Goal: Task Accomplishment & Management: Manage account settings

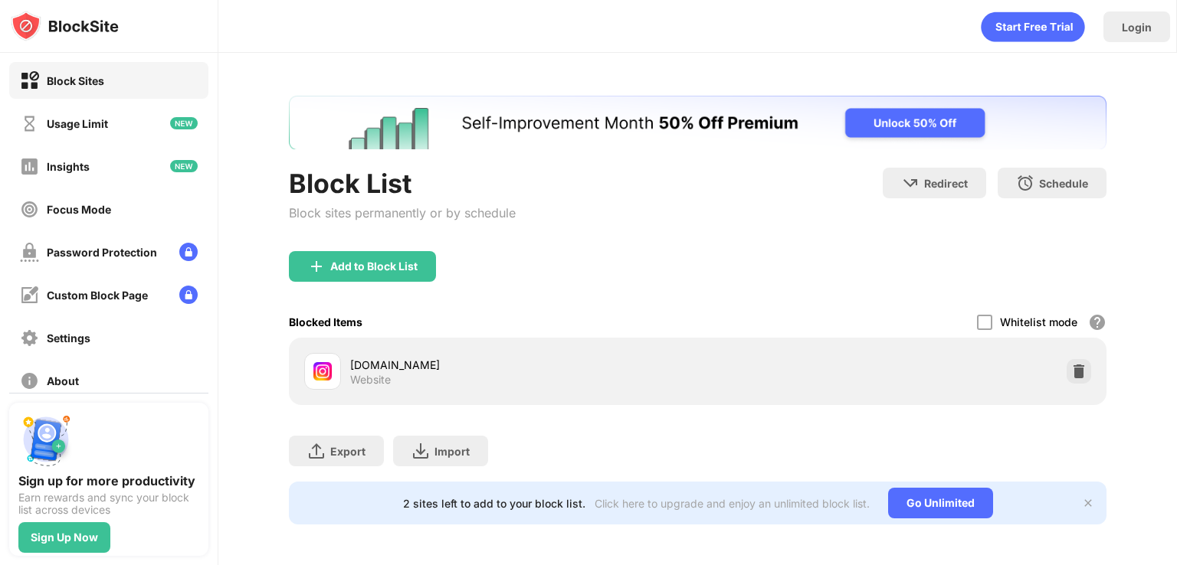
click at [356, 254] on div "Add to Block List" at bounding box center [362, 266] width 147 height 31
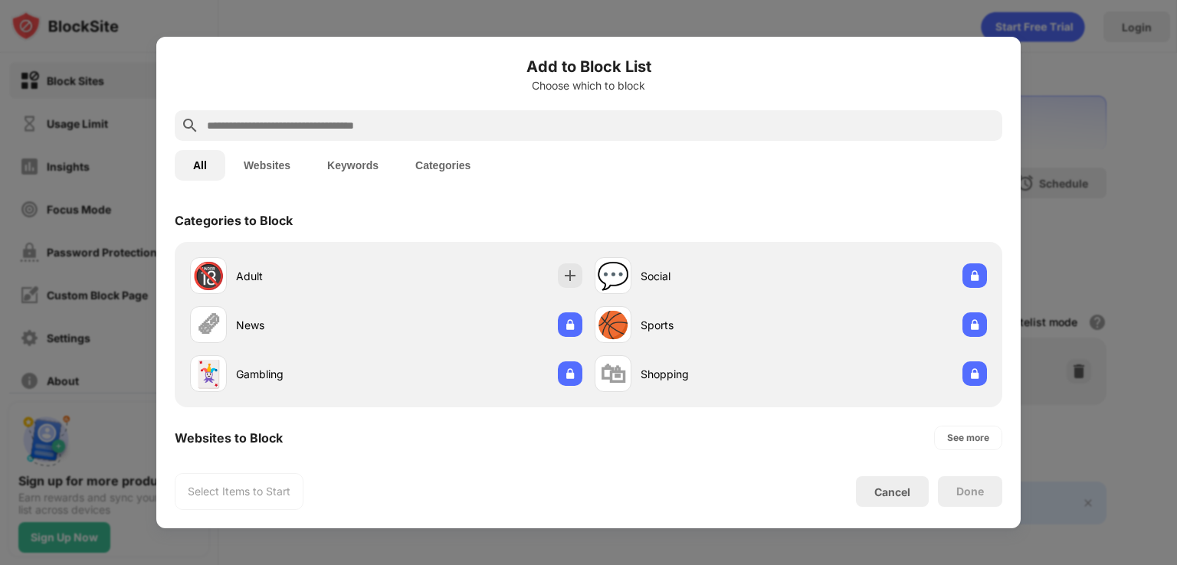
click at [253, 165] on button "Websites" at bounding box center [267, 165] width 84 height 31
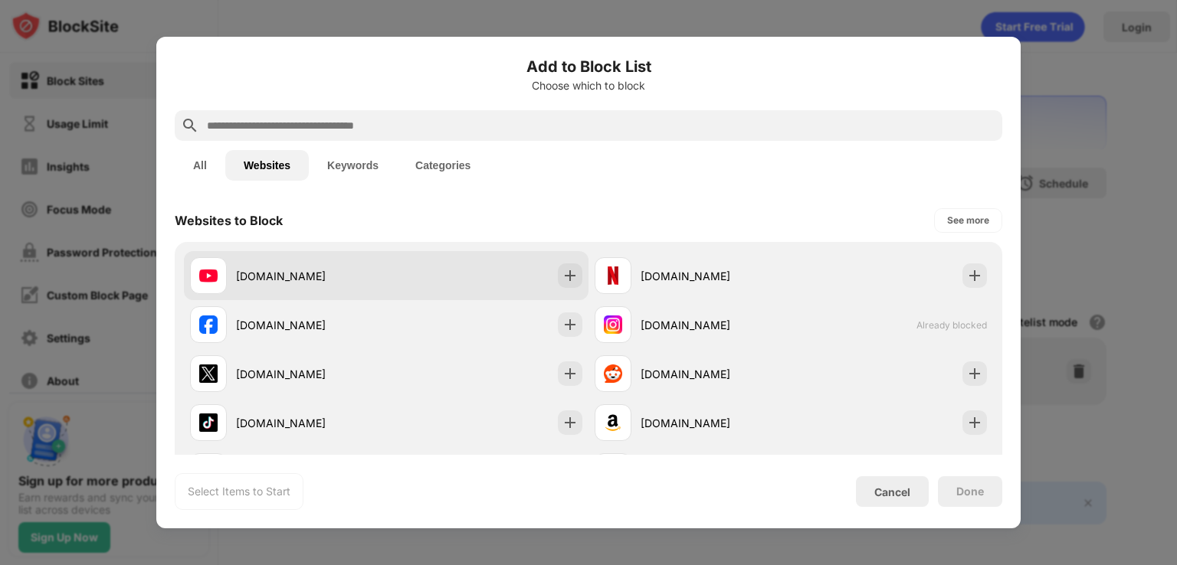
click at [297, 272] on div "youtube.com" at bounding box center [311, 276] width 150 height 16
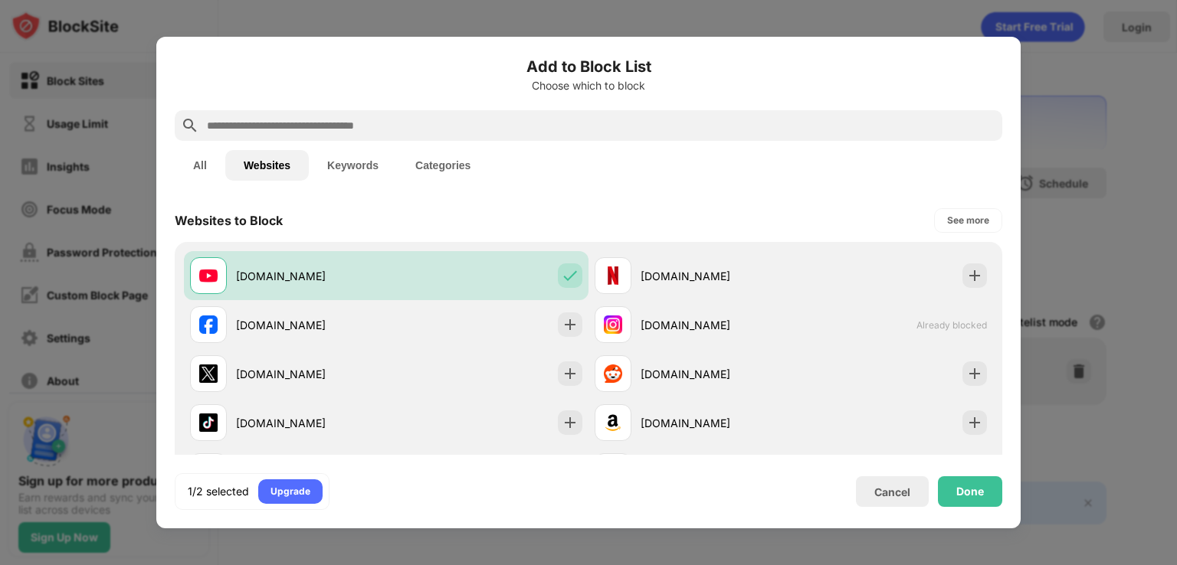
click at [997, 510] on div "Add to Block List Choose which to block All Websites Keywords Categories Websit…" at bounding box center [588, 283] width 864 height 492
click at [992, 497] on div "Done" at bounding box center [970, 492] width 64 height 31
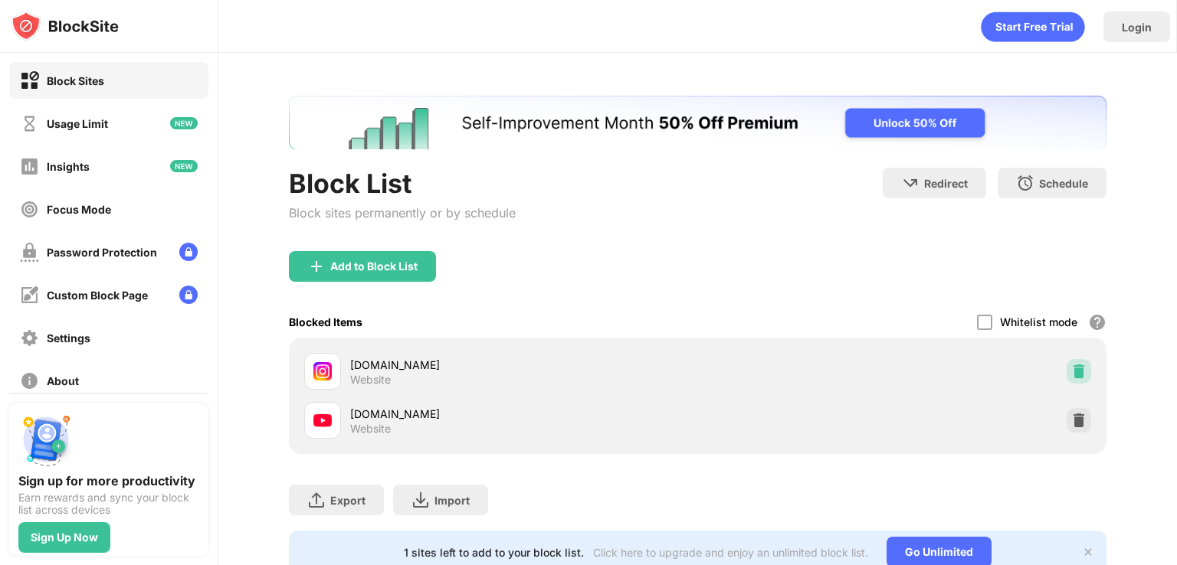
click at [1071, 369] on img at bounding box center [1078, 371] width 15 height 15
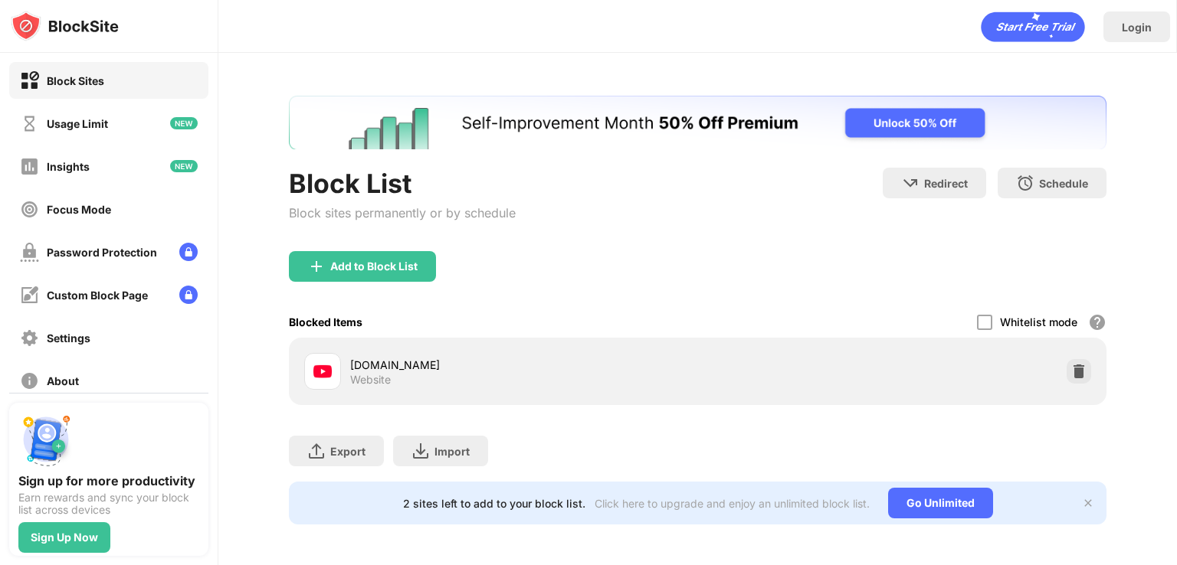
click at [386, 267] on div "Add to Block List" at bounding box center [373, 267] width 87 height 12
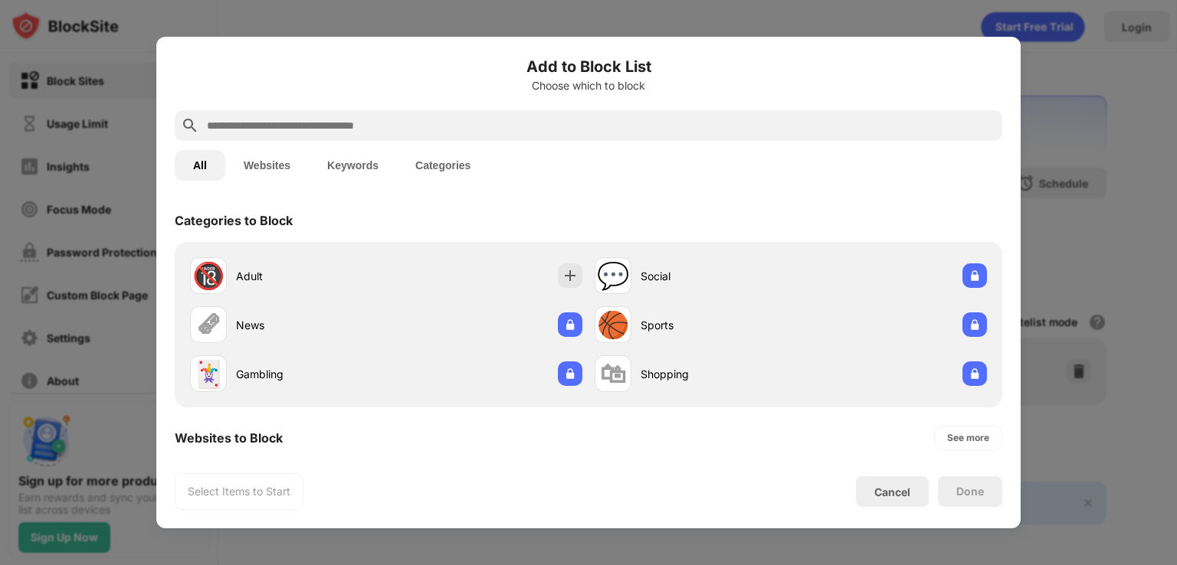
click at [274, 162] on button "Websites" at bounding box center [267, 165] width 84 height 31
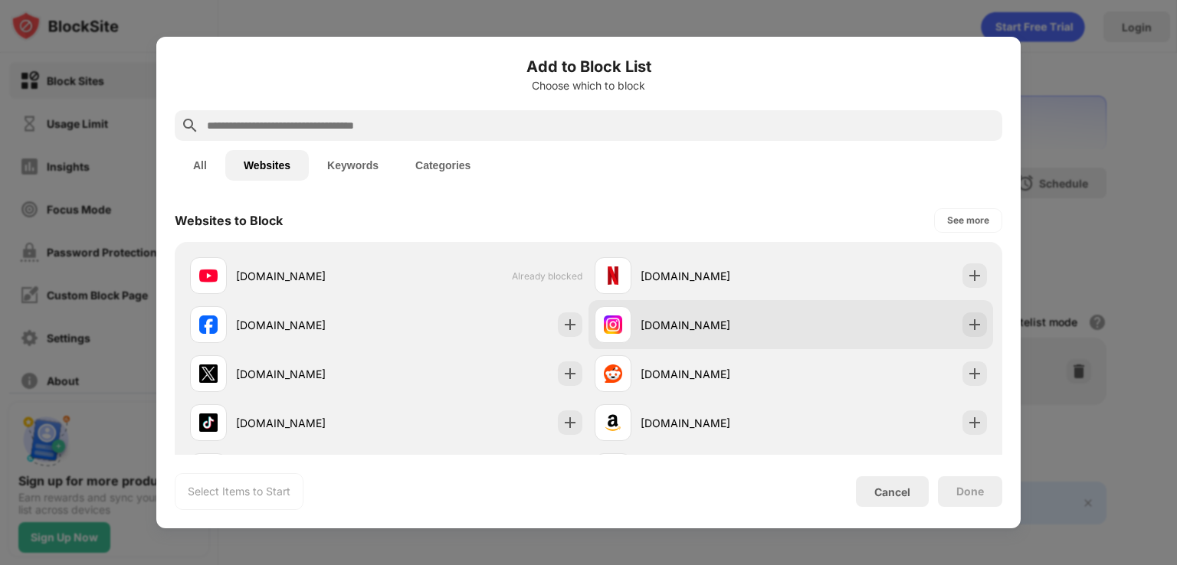
click at [615, 307] on div at bounding box center [613, 324] width 37 height 37
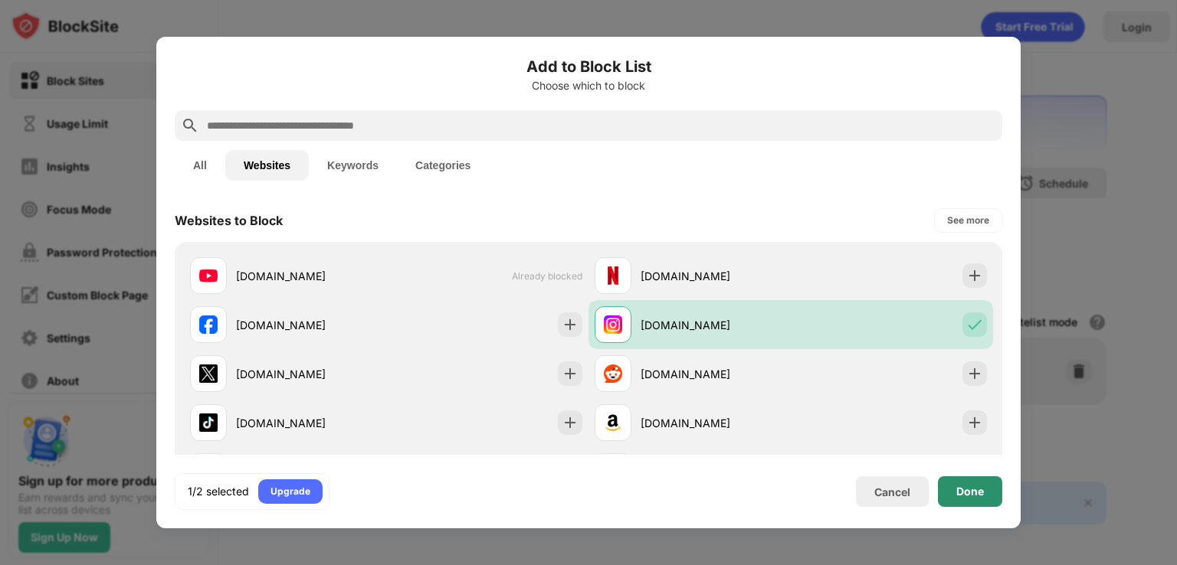
click at [942, 480] on div "Done" at bounding box center [970, 492] width 64 height 31
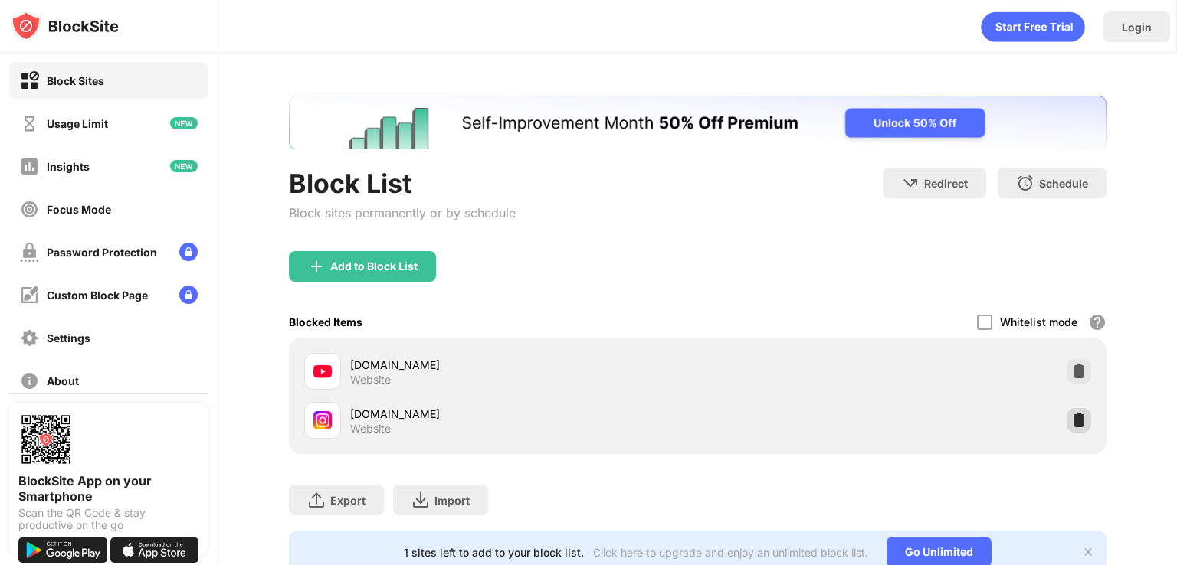
click at [1071, 418] on img at bounding box center [1078, 420] width 15 height 15
